Goal: Navigation & Orientation: Find specific page/section

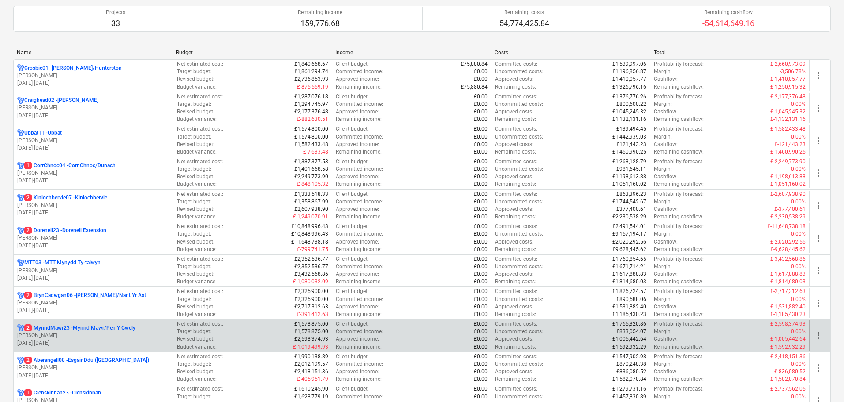
scroll to position [132, 0]
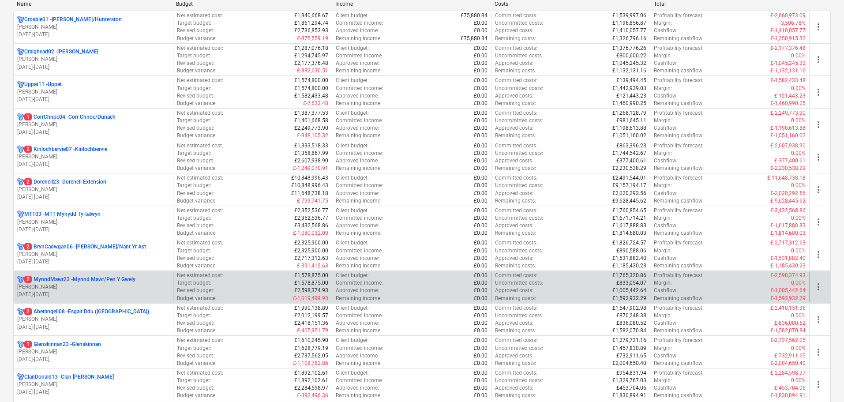
click at [127, 289] on p "[PERSON_NAME]" at bounding box center [93, 286] width 152 height 7
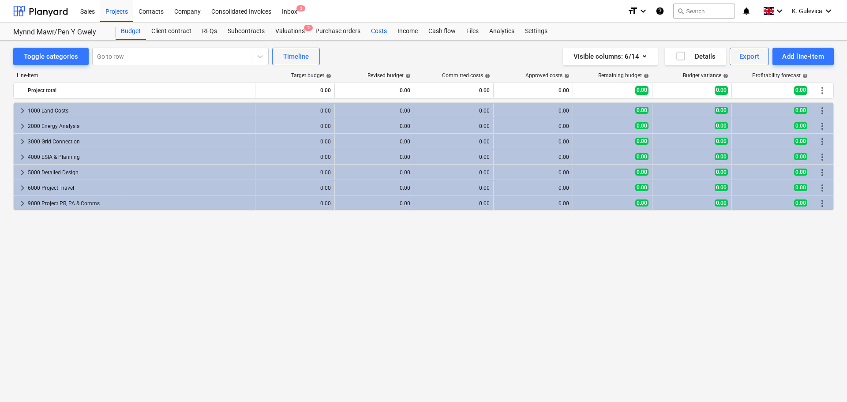
drag, startPoint x: 378, startPoint y: 30, endPoint x: 376, endPoint y: 35, distance: 5.2
click at [378, 30] on div "Costs" at bounding box center [379, 31] width 26 height 18
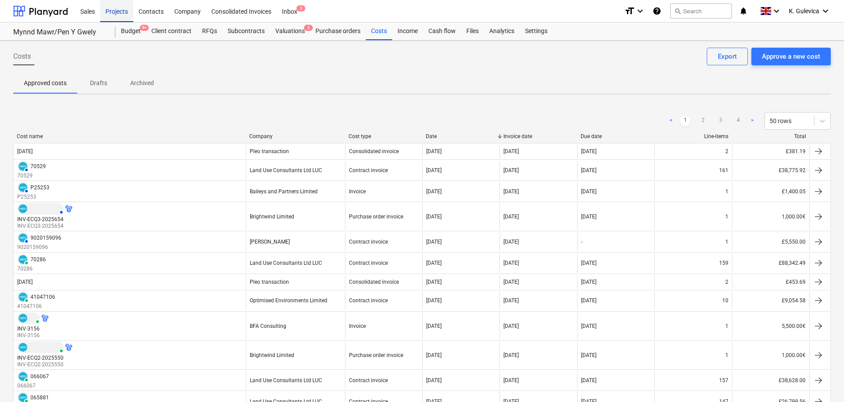
click at [114, 9] on div "Projects" at bounding box center [116, 11] width 33 height 22
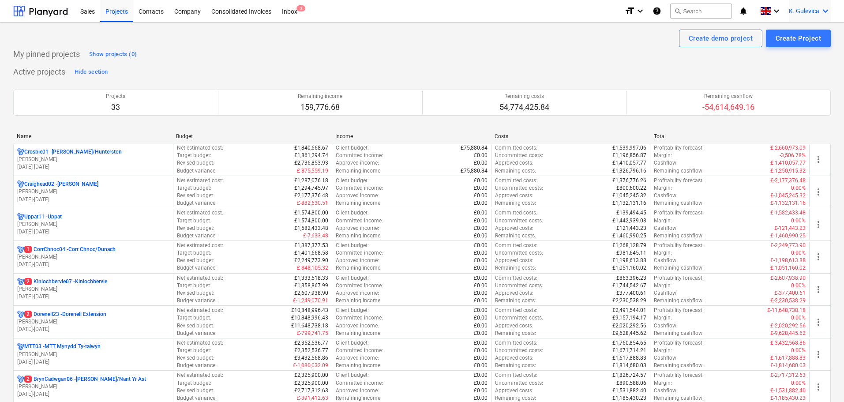
click at [797, 12] on span "K. Gulevica" at bounding box center [804, 10] width 30 height 7
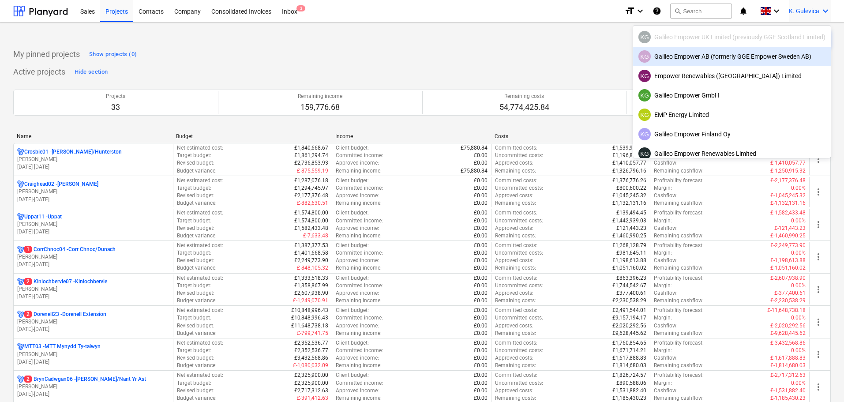
click at [714, 58] on div "KG Galileo Empower AB (formerly GGE Empower Sweden AB)" at bounding box center [731, 56] width 187 height 12
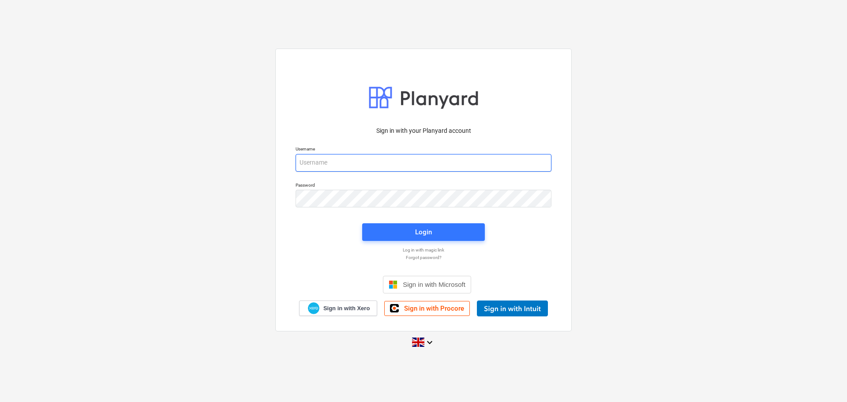
type input "[EMAIL_ADDRESS][DOMAIN_NAME]"
